Goal: Check status: Check status

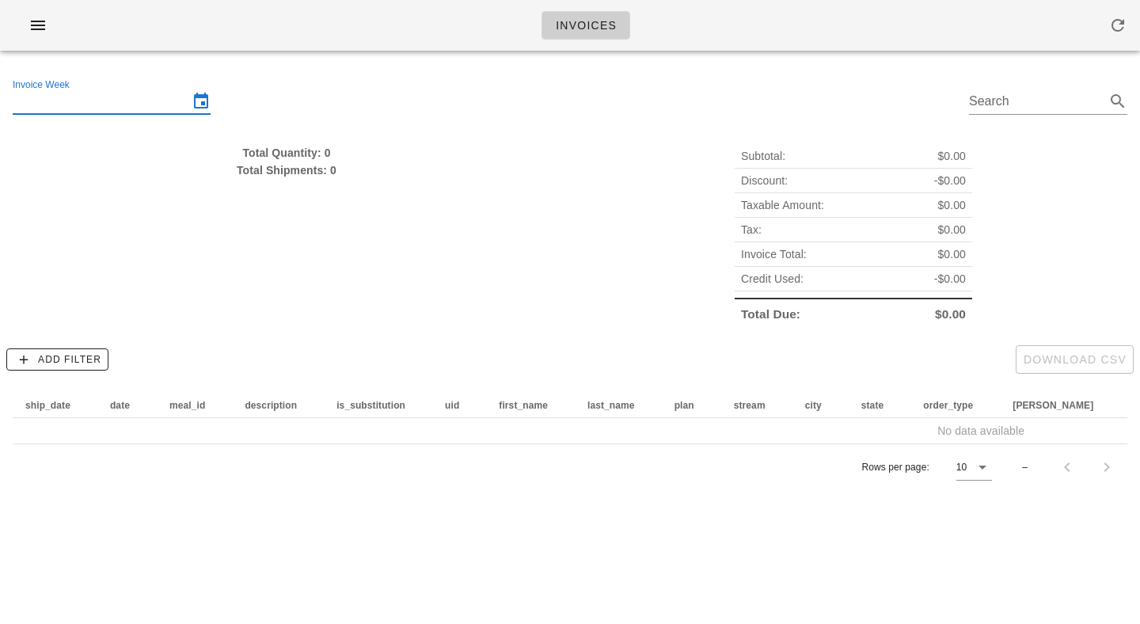
click at [122, 104] on input "Invoice Week" at bounding box center [101, 101] width 176 height 25
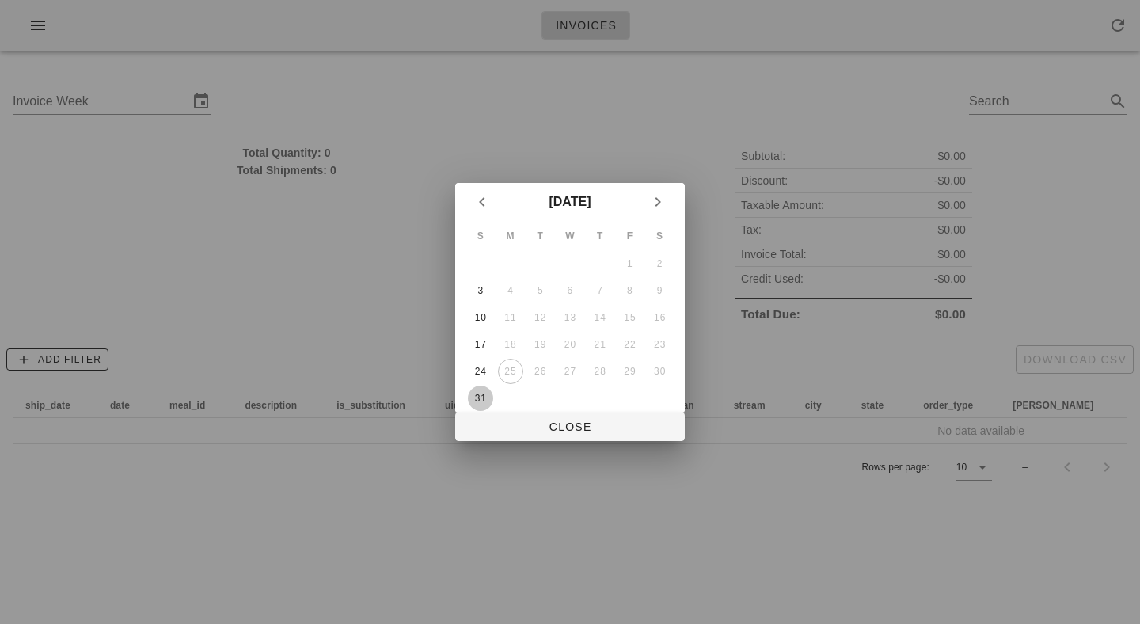
click at [481, 399] on div "31" at bounding box center [480, 398] width 25 height 11
click at [611, 478] on div at bounding box center [570, 312] width 1140 height 624
click at [569, 425] on span "Close" at bounding box center [570, 426] width 204 height 13
type input "[DATE]"
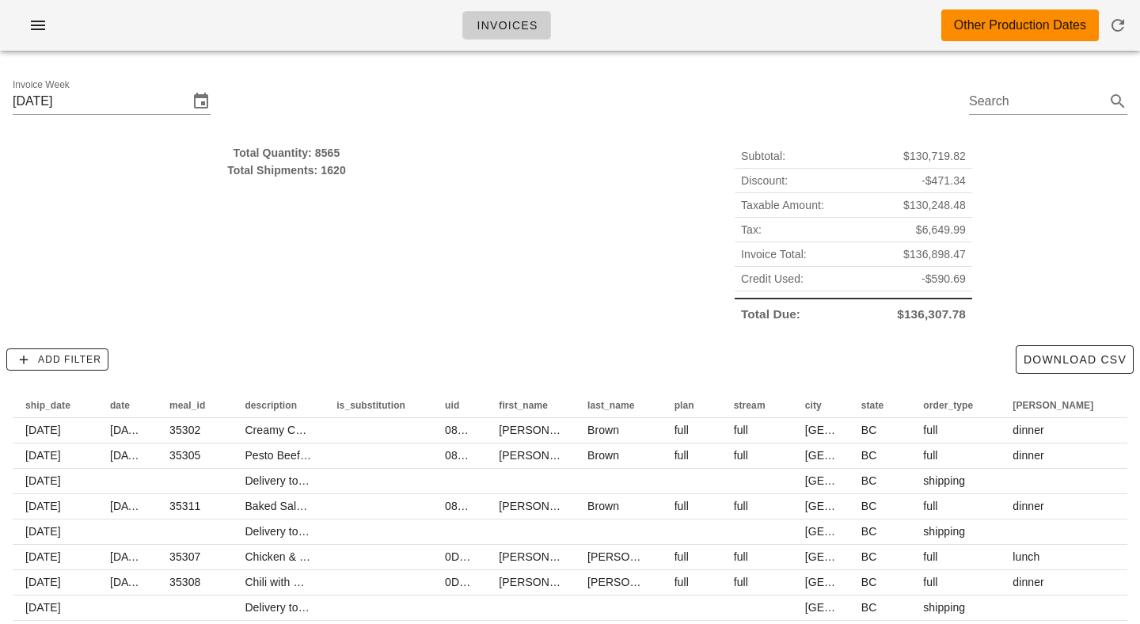
click at [646, 15] on div "Invoices Other Production Dates" at bounding box center [570, 25] width 1140 height 51
drag, startPoint x: 404, startPoint y: 158, endPoint x: 404, endPoint y: 290, distance: 131.4
click at [404, 291] on div "Total Quantity: 8565 Total Shipments: 1620" at bounding box center [286, 235] width 567 height 201
click at [404, 290] on div "Total Quantity: 8565 Total Shipments: 1620" at bounding box center [286, 235] width 567 height 201
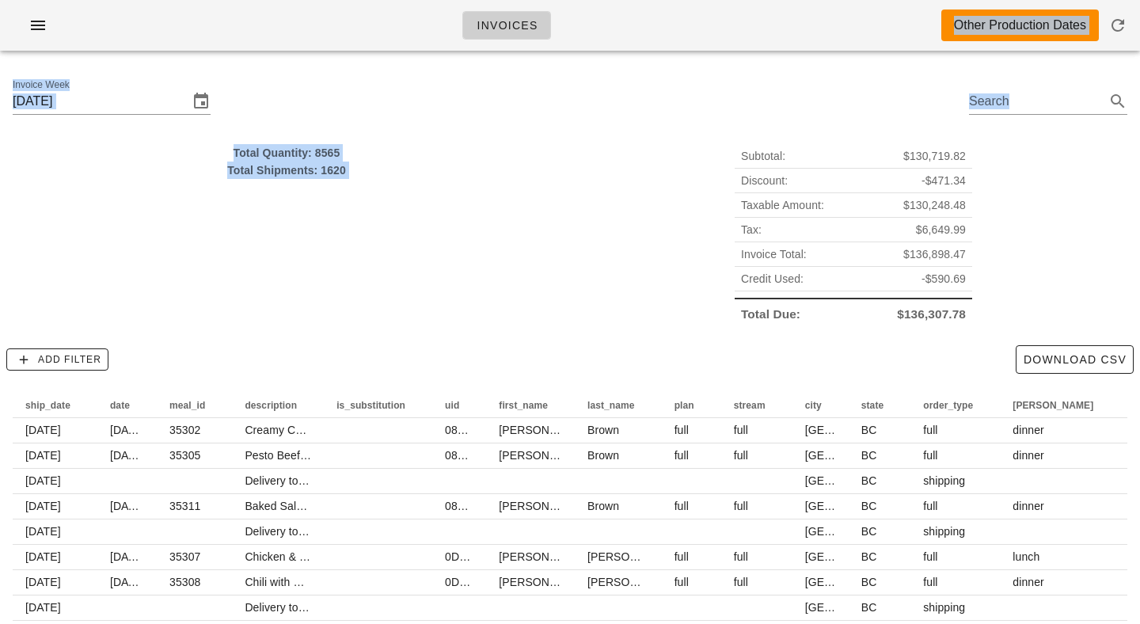
drag, startPoint x: 404, startPoint y: 290, endPoint x: 321, endPoint y: -4, distance: 305.0
click at [321, 0] on html "Invoices Other Production Dates Invoice Week [DATE] Search Total Quantity: 8565…" at bounding box center [570, 365] width 1140 height 731
click at [349, 146] on div "Total Quantity: 8565" at bounding box center [287, 152] width 548 height 17
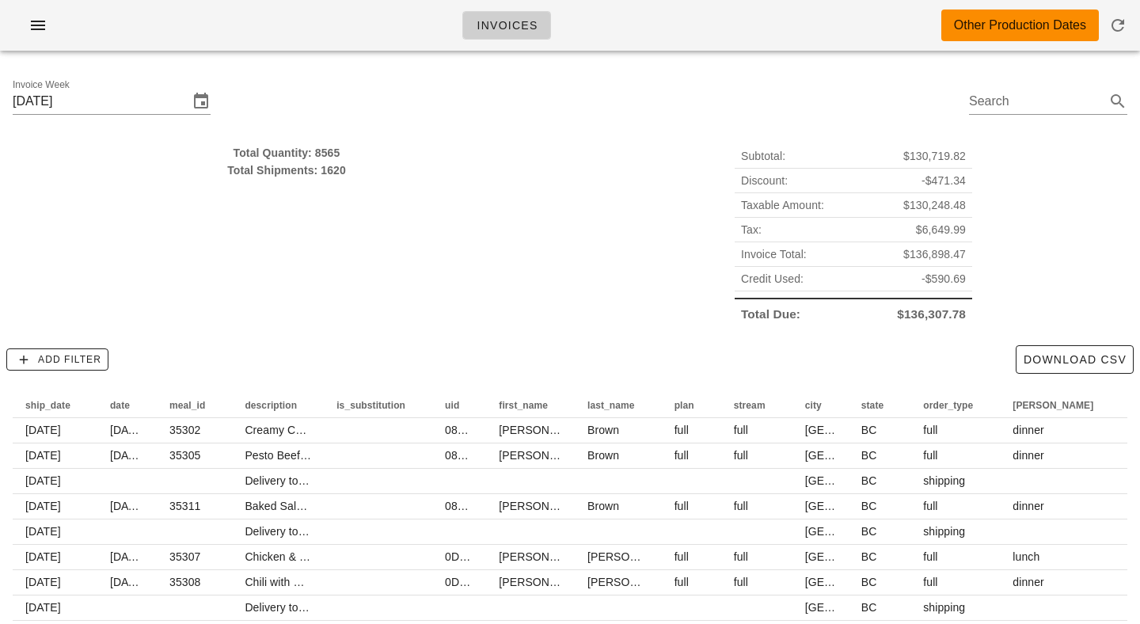
click at [349, 146] on div "Total Quantity: 8565" at bounding box center [287, 152] width 548 height 17
drag, startPoint x: 348, startPoint y: 146, endPoint x: 348, endPoint y: 218, distance: 71.2
click at [348, 218] on div "Total Quantity: 8565 Total Shipments: 1620" at bounding box center [286, 235] width 567 height 201
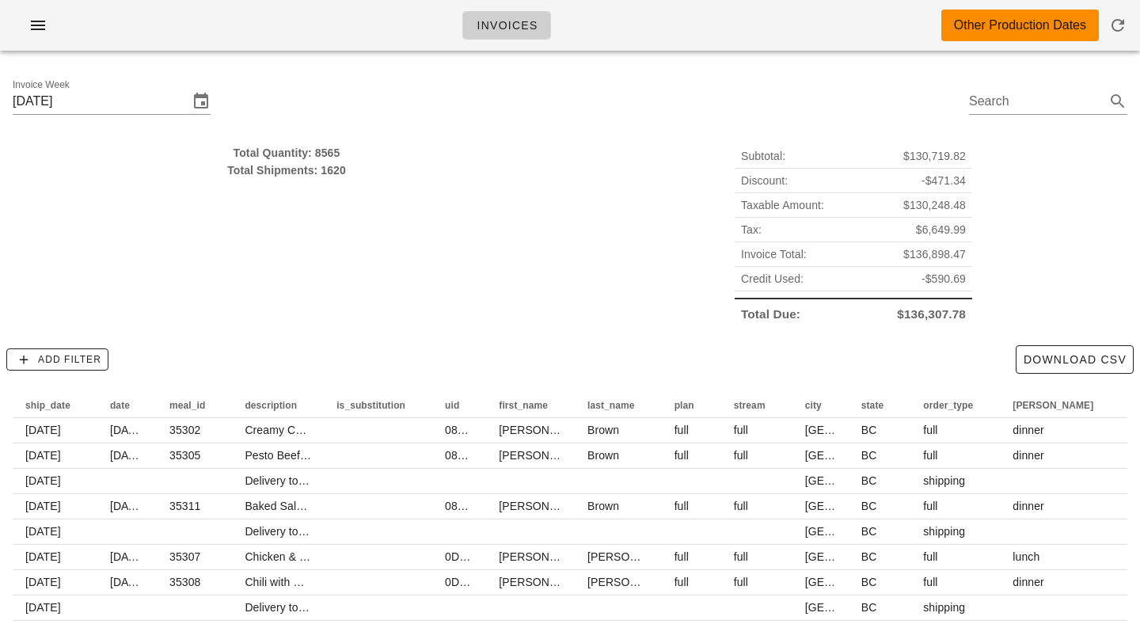
click at [348, 218] on div "Total Quantity: 8565 Total Shipments: 1620" at bounding box center [286, 235] width 567 height 201
